Goal: Check status: Check status

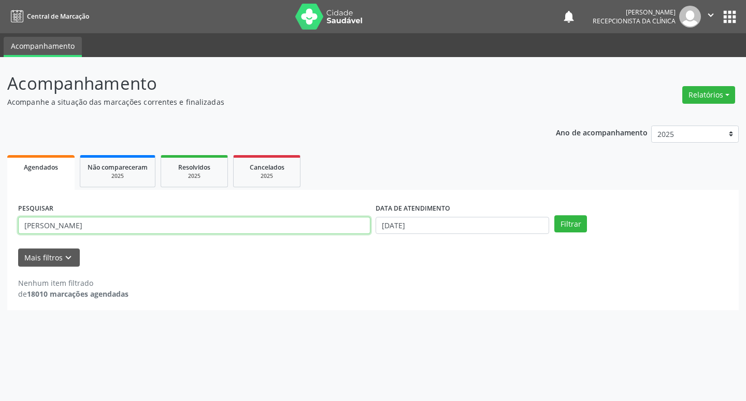
click at [180, 225] on input "[PERSON_NAME]" at bounding box center [194, 226] width 352 height 18
type input "e"
type input "[PERSON_NAME]"
click at [578, 228] on button "Filtrar" at bounding box center [571, 224] width 33 height 18
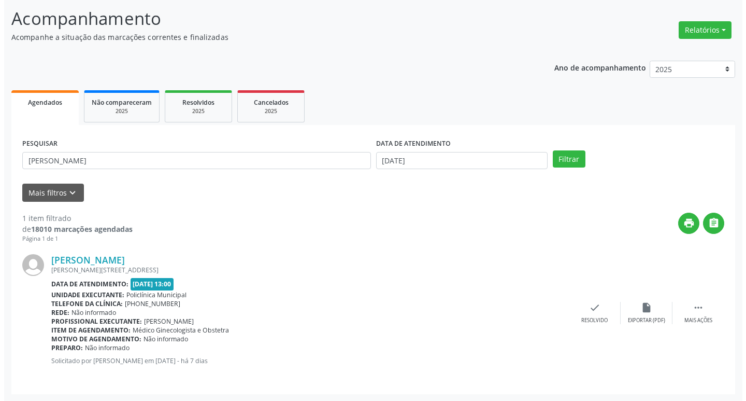
scroll to position [65, 0]
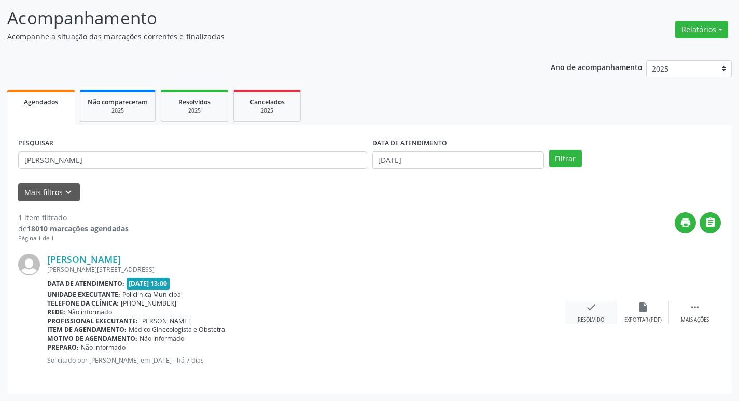
click at [589, 321] on div "Resolvido" at bounding box center [590, 319] width 26 height 7
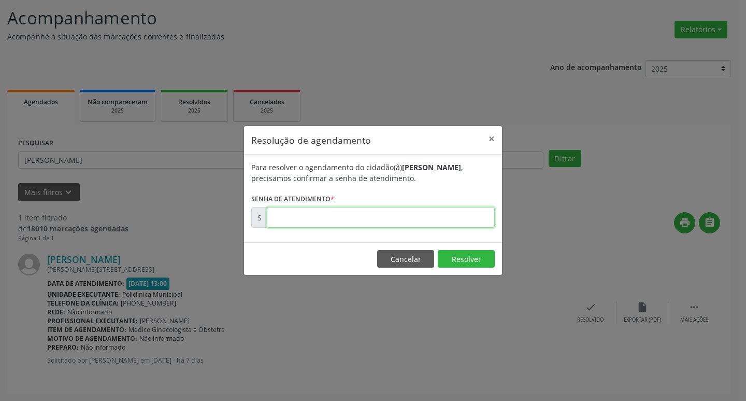
click at [411, 217] on input "text" at bounding box center [381, 217] width 228 height 21
type input "00177550"
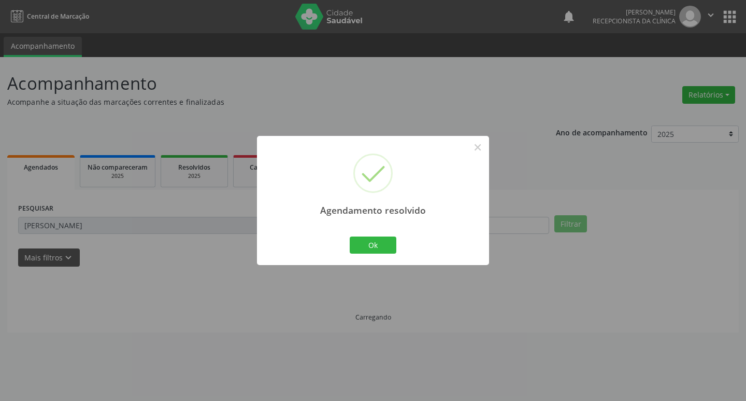
scroll to position [0, 0]
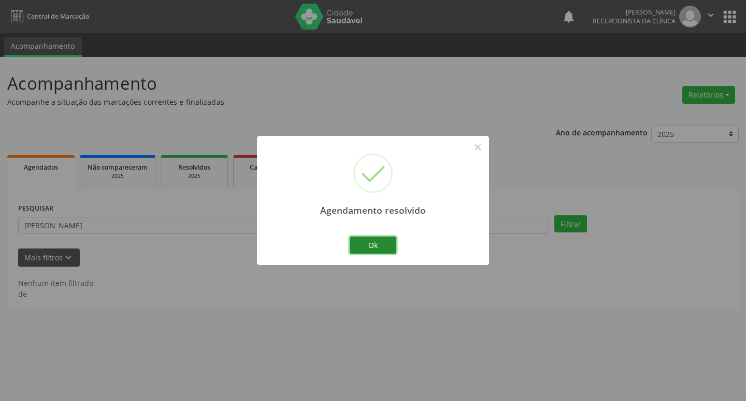
click at [362, 243] on button "Ok" at bounding box center [373, 245] width 47 height 18
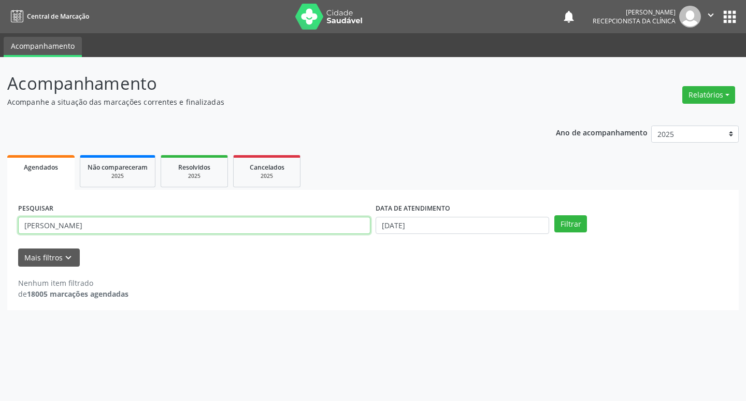
click at [158, 219] on input "[PERSON_NAME]" at bounding box center [194, 226] width 352 height 18
type input "v"
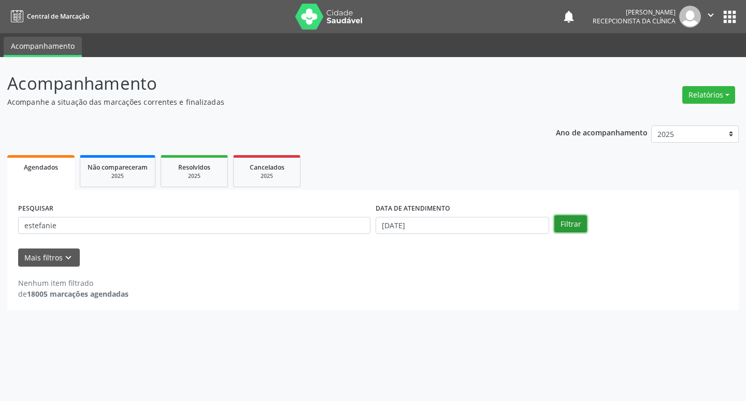
click at [579, 227] on button "Filtrar" at bounding box center [571, 224] width 33 height 18
click at [123, 229] on input "estefanie" at bounding box center [194, 226] width 352 height 18
click at [582, 229] on button "Filtrar" at bounding box center [571, 224] width 33 height 18
click at [565, 225] on button "Filtrar" at bounding box center [571, 224] width 33 height 18
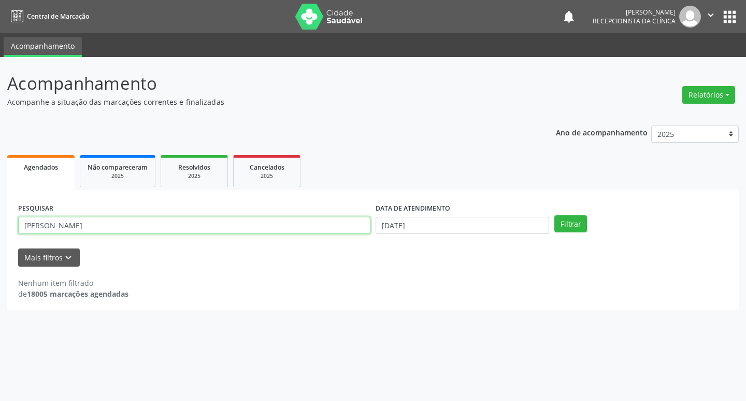
click at [193, 222] on input "[PERSON_NAME]" at bounding box center [194, 226] width 352 height 18
type input "e"
